Goal: Information Seeking & Learning: Learn about a topic

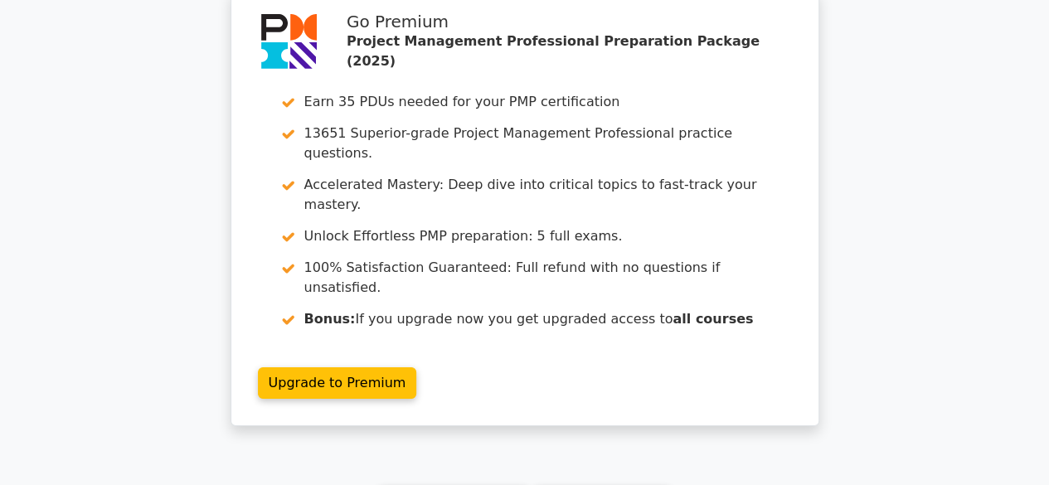
scroll to position [2860, 0]
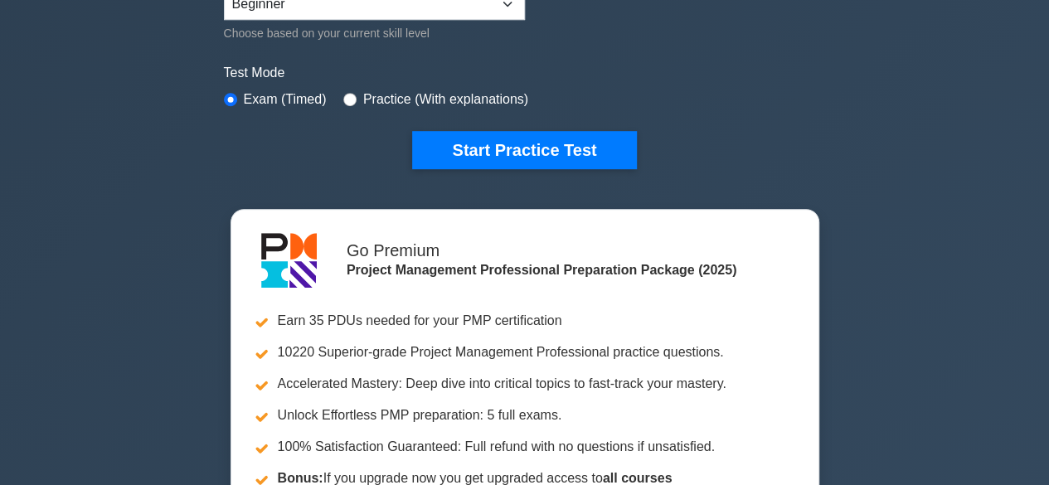
scroll to position [429, 0]
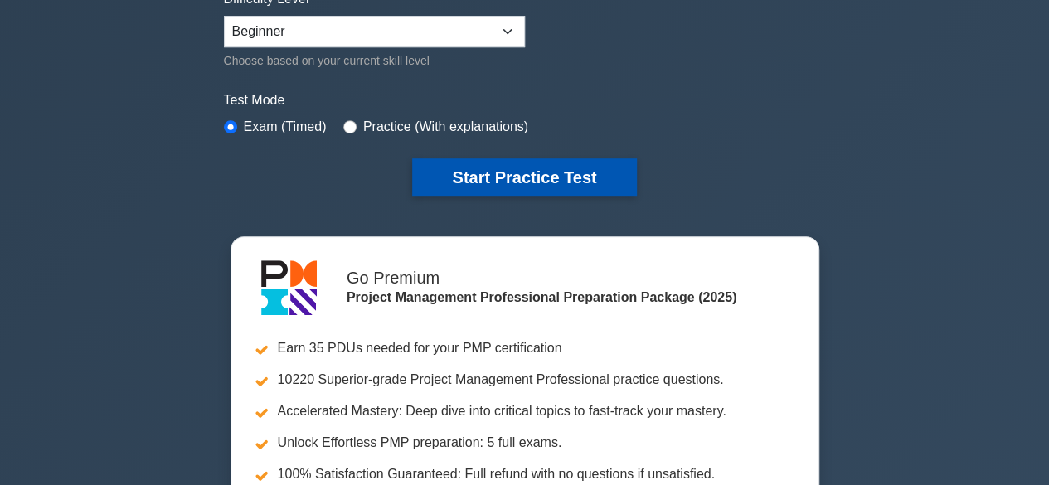
click at [595, 163] on button "Start Practice Test" at bounding box center [524, 177] width 224 height 38
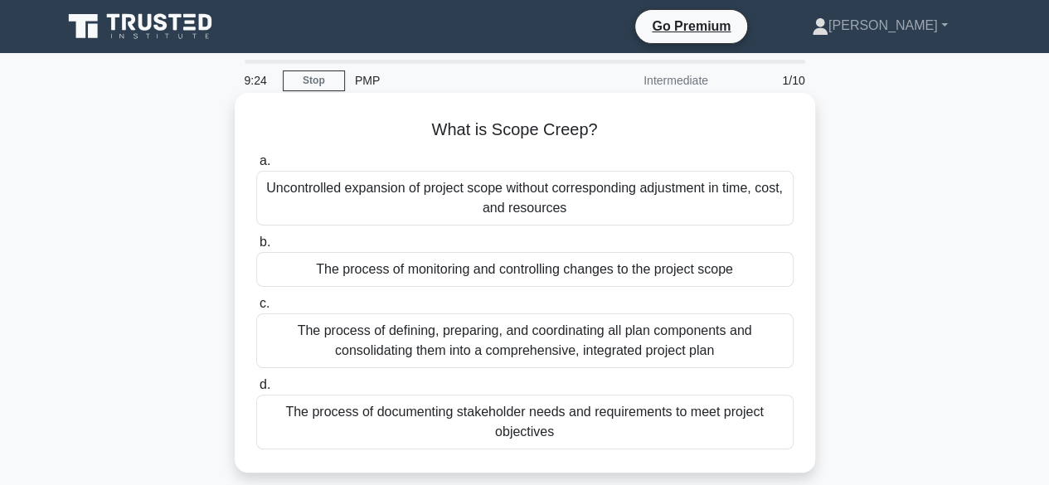
click at [573, 198] on div "Uncontrolled expansion of project scope without corresponding adjustment in tim…" at bounding box center [524, 198] width 537 height 55
click at [256, 167] on input "a. Uncontrolled expansion of project scope without corresponding adjustment in …" at bounding box center [256, 161] width 0 height 11
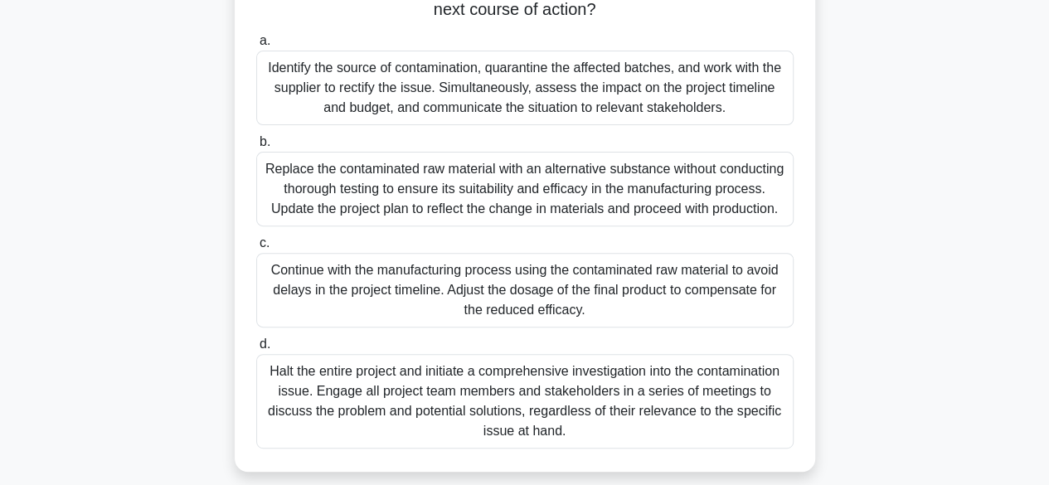
scroll to position [225, 0]
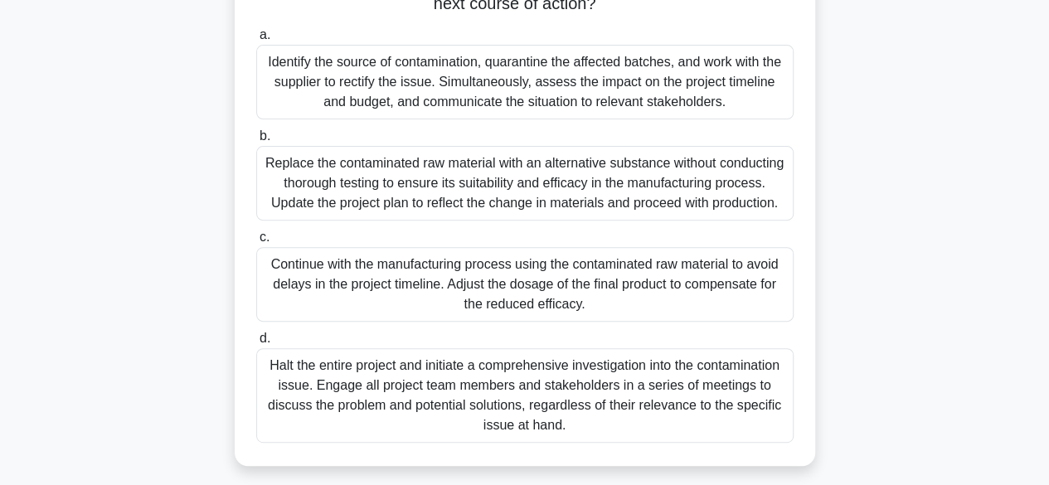
click at [518, 87] on div "Identify the source of contamination, quarantine the affected batches, and work…" at bounding box center [524, 82] width 537 height 75
click at [256, 41] on input "a. Identify the source of contamination, quarantine the affected batches, and w…" at bounding box center [256, 35] width 0 height 11
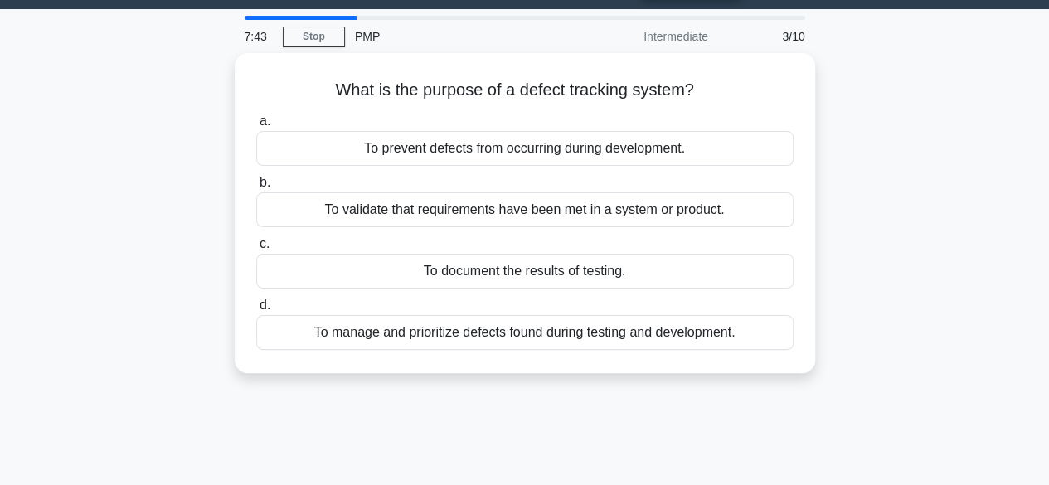
scroll to position [0, 0]
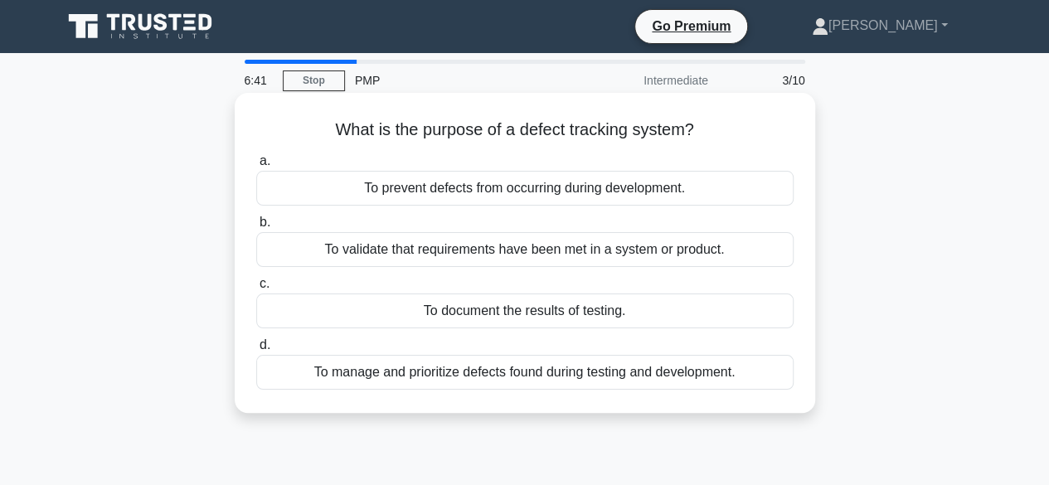
click at [586, 371] on div "To manage and prioritize defects found during testing and development." at bounding box center [524, 372] width 537 height 35
click at [256, 351] on input "d. To manage and prioritize defects found during testing and development." at bounding box center [256, 345] width 0 height 11
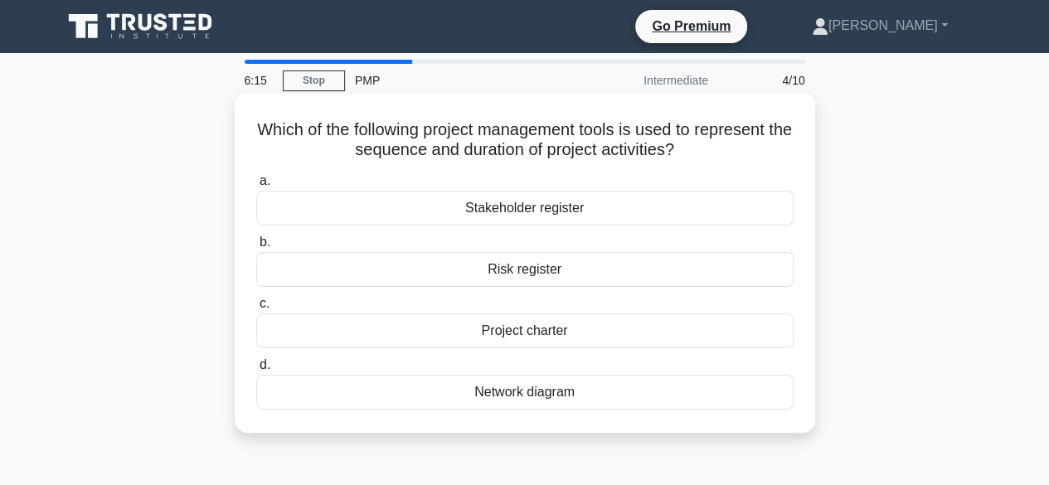
click at [516, 326] on div "Project charter" at bounding box center [524, 330] width 537 height 35
click at [256, 309] on input "c. Project charter" at bounding box center [256, 303] width 0 height 11
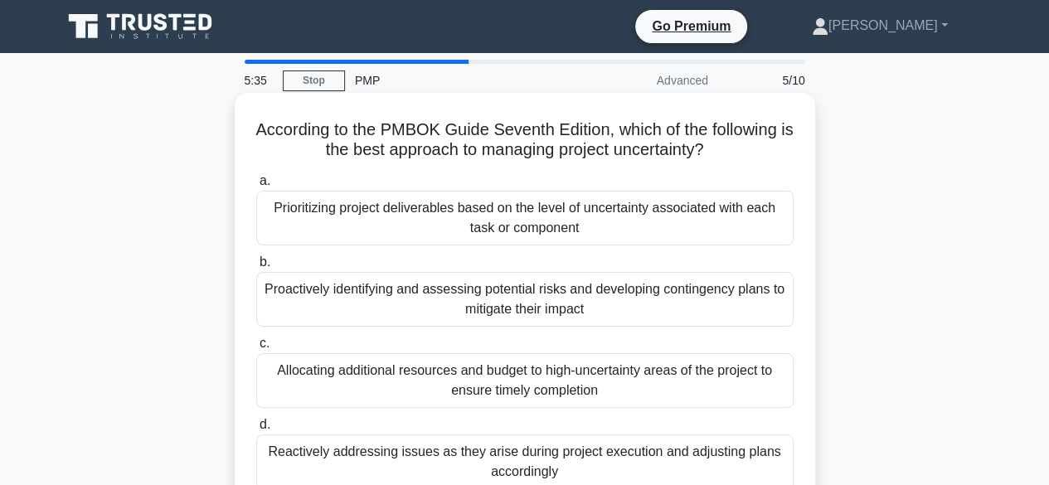
click at [528, 306] on div "Proactively identifying and assessing potential risks and developing contingenc…" at bounding box center [524, 299] width 537 height 55
click at [256, 268] on input "b. Proactively identifying and assessing potential risks and developing conting…" at bounding box center [256, 262] width 0 height 11
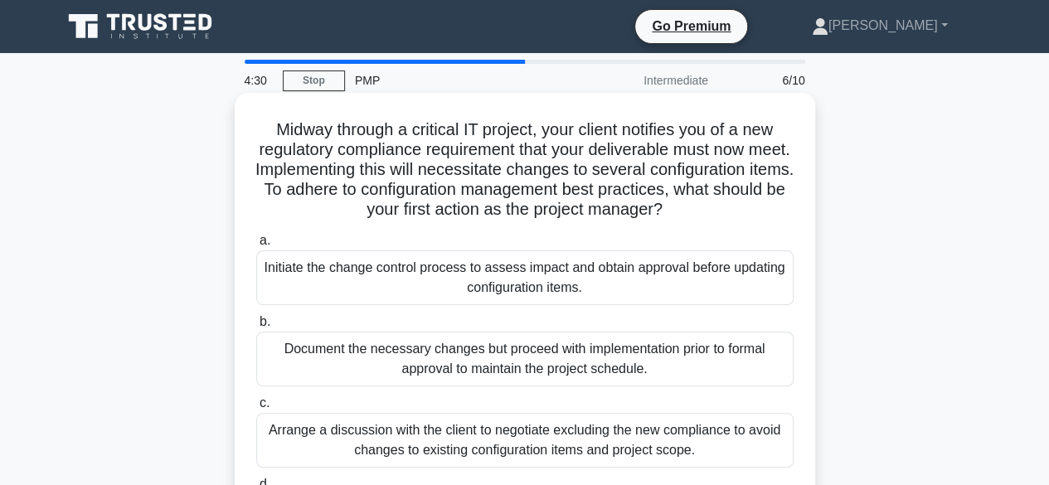
click at [541, 274] on div "Initiate the change control process to assess impact and obtain approval before…" at bounding box center [524, 277] width 537 height 55
click at [256, 246] on input "a. Initiate the change control process to assess impact and obtain approval bef…" at bounding box center [256, 240] width 0 height 11
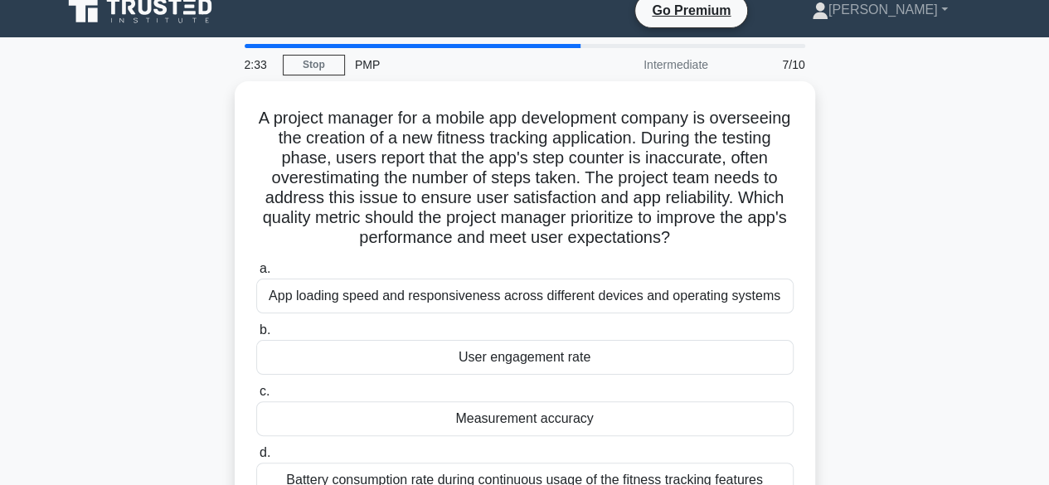
scroll to position [14, 0]
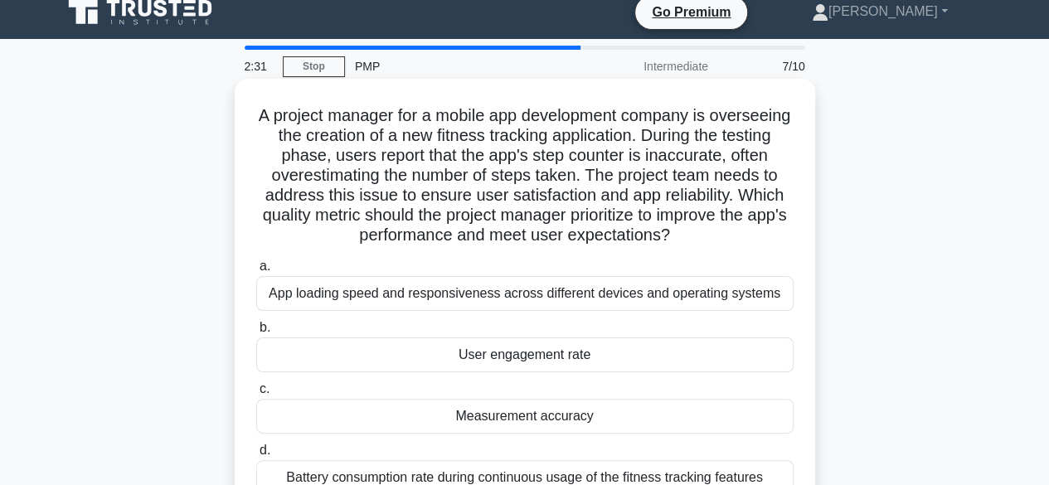
click at [594, 298] on div "App loading speed and responsiveness across different devices and operating sys…" at bounding box center [524, 293] width 537 height 35
click at [256, 272] on input "a. App loading speed and responsiveness across different devices and operating …" at bounding box center [256, 266] width 0 height 11
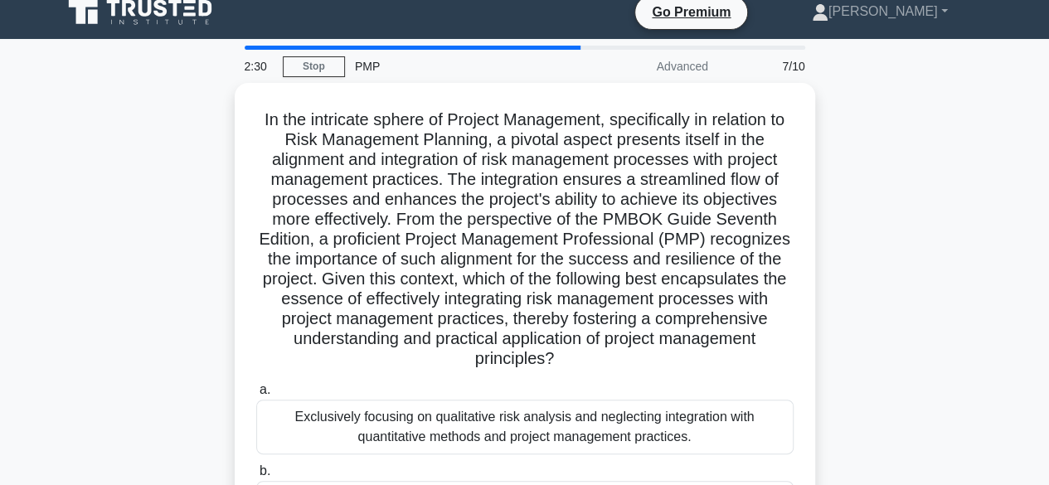
scroll to position [0, 0]
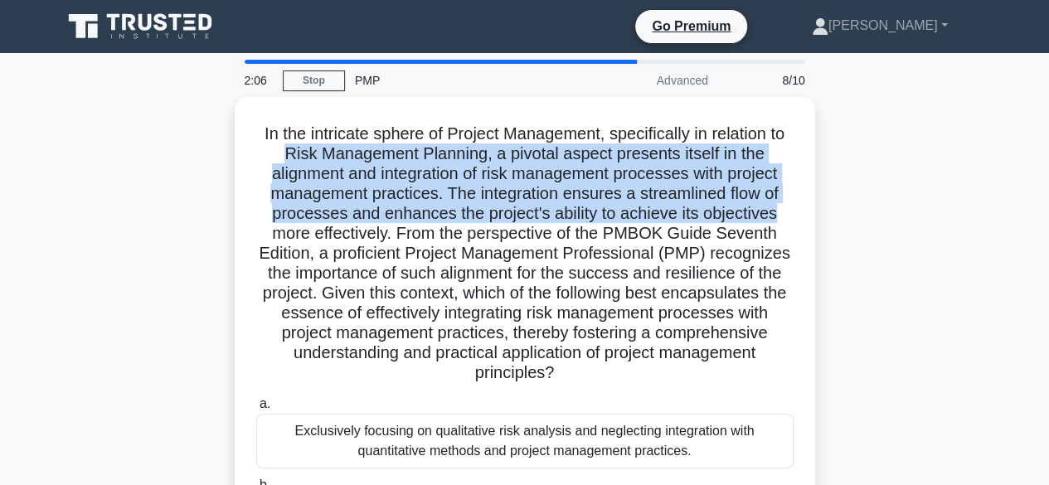
drag, startPoint x: 1048, startPoint y: 109, endPoint x: 1040, endPoint y: 206, distance: 97.3
click at [1040, 206] on main "2:06 Stop PMP Advanced 8/10 .spinner_0XTQ{transform-origin:center;animation:spi…" at bounding box center [524, 474] width 1049 height 842
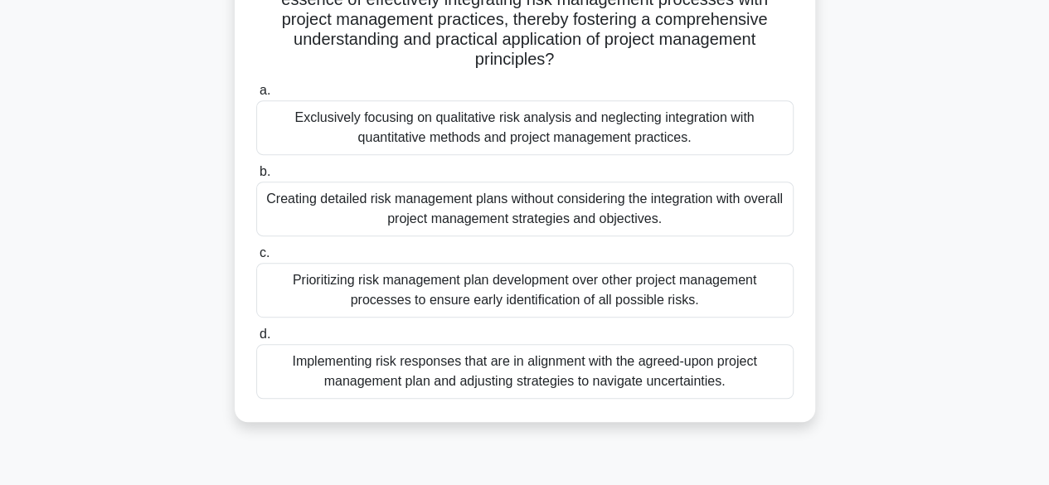
scroll to position [327, 0]
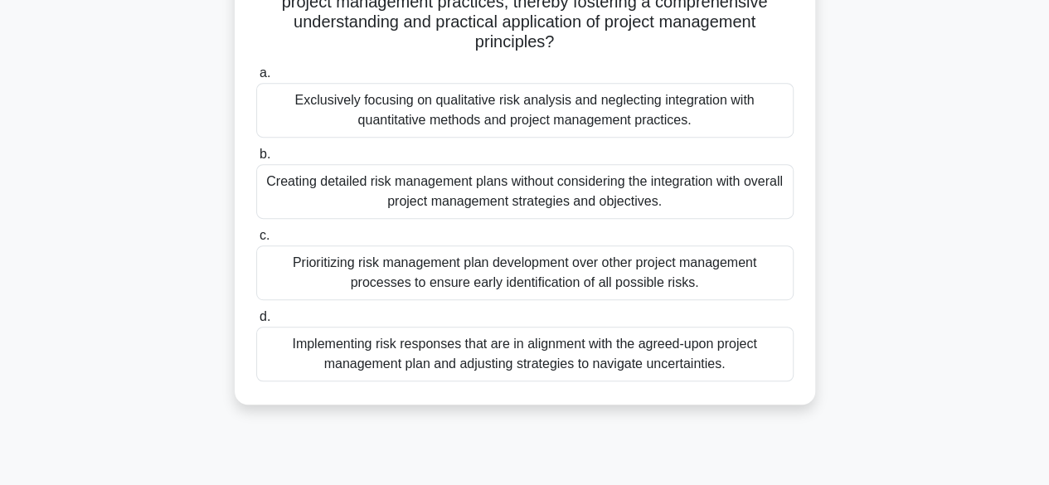
click at [617, 357] on div "Implementing risk responses that are in alignment with the agreed-upon project …" at bounding box center [524, 354] width 537 height 55
click at [256, 322] on input "d. Implementing risk responses that are in alignment with the agreed-upon proje…" at bounding box center [256, 317] width 0 height 11
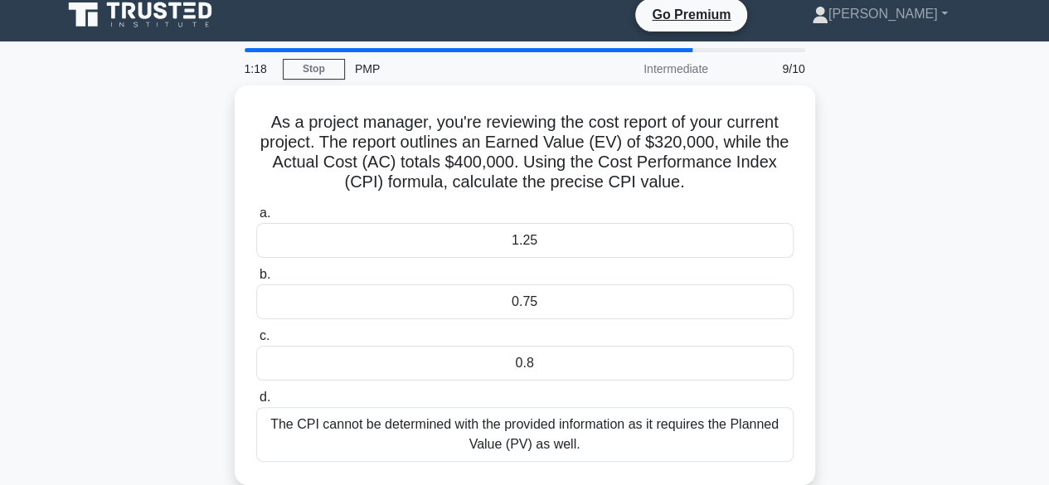
scroll to position [0, 0]
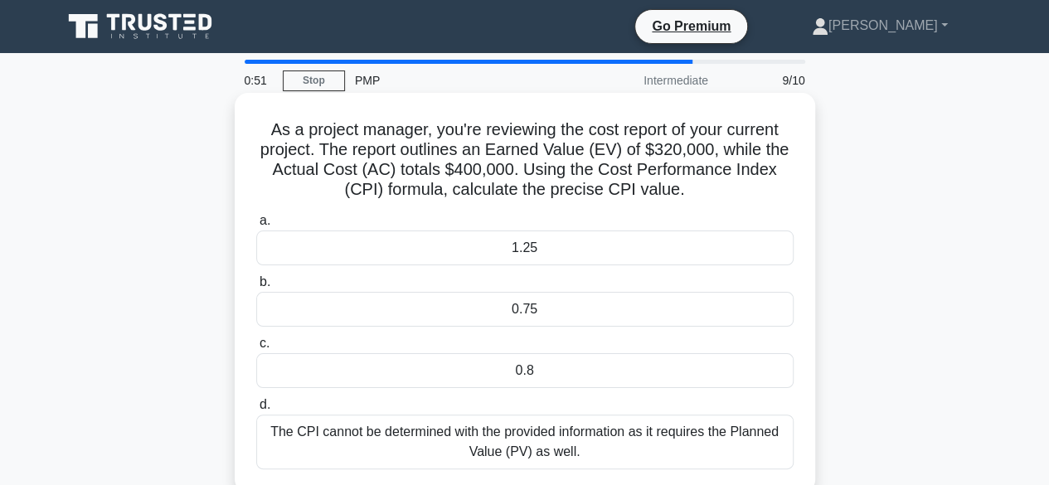
click at [558, 299] on div "0.75" at bounding box center [524, 309] width 537 height 35
click at [256, 288] on input "b. 0.75" at bounding box center [256, 282] width 0 height 11
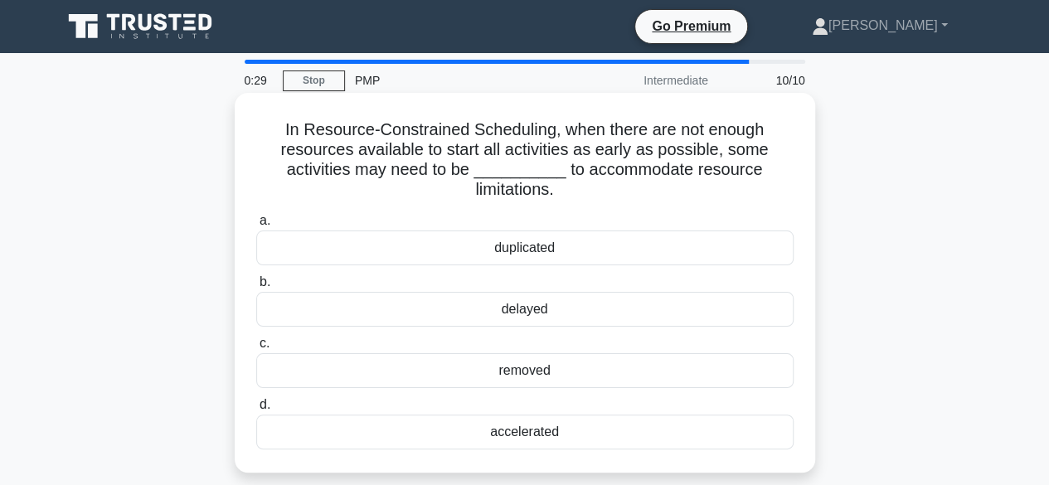
click at [523, 371] on div "removed" at bounding box center [524, 370] width 537 height 35
click at [256, 349] on input "c. removed" at bounding box center [256, 343] width 0 height 11
